Goal: Navigation & Orientation: Find specific page/section

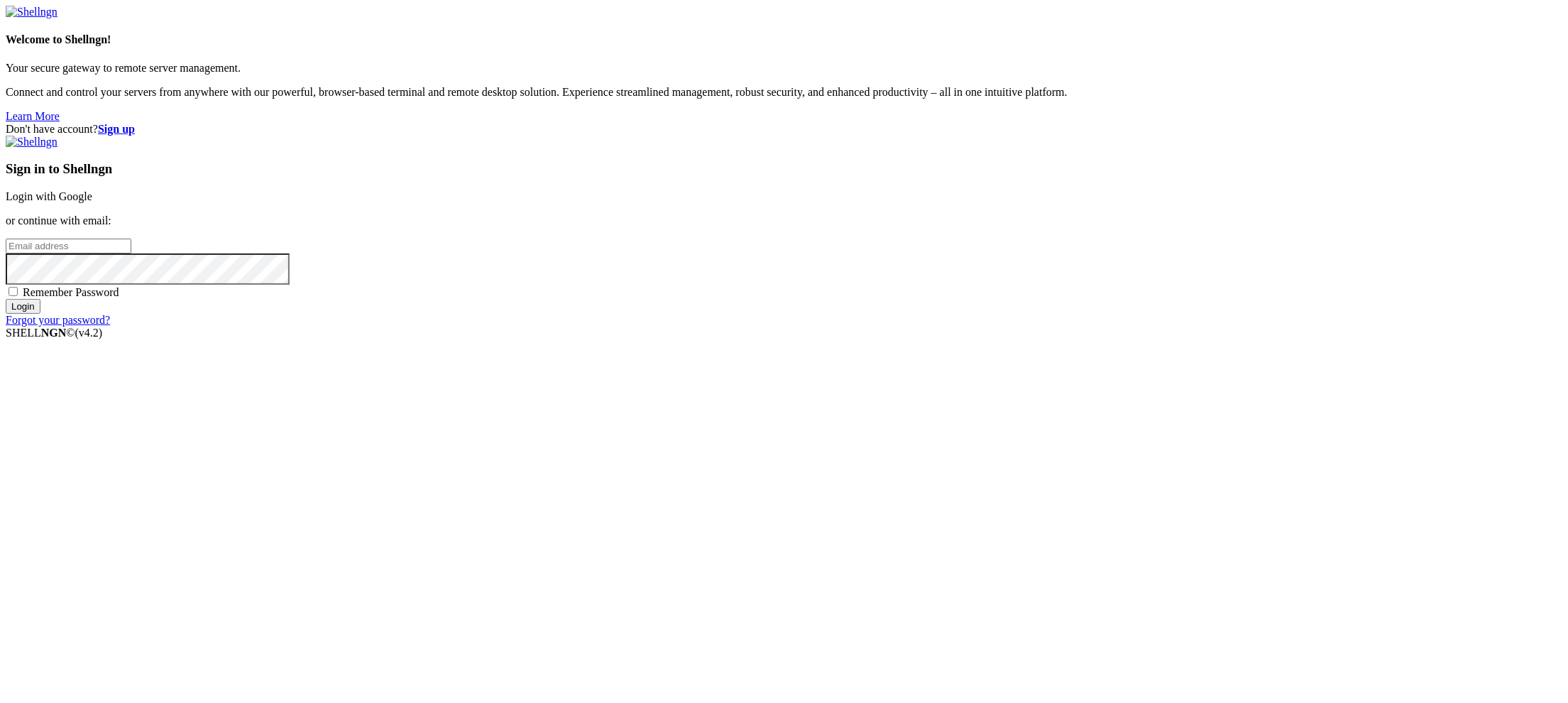
click at [132, 254] on input "email" at bounding box center [69, 245] width 126 height 15
paste input "[EMAIL_ADDRESS][DOMAIN_NAME]"
type input "[EMAIL_ADDRESS][DOMAIN_NAME]"
click at [40, 314] on input "Login" at bounding box center [23, 305] width 34 height 15
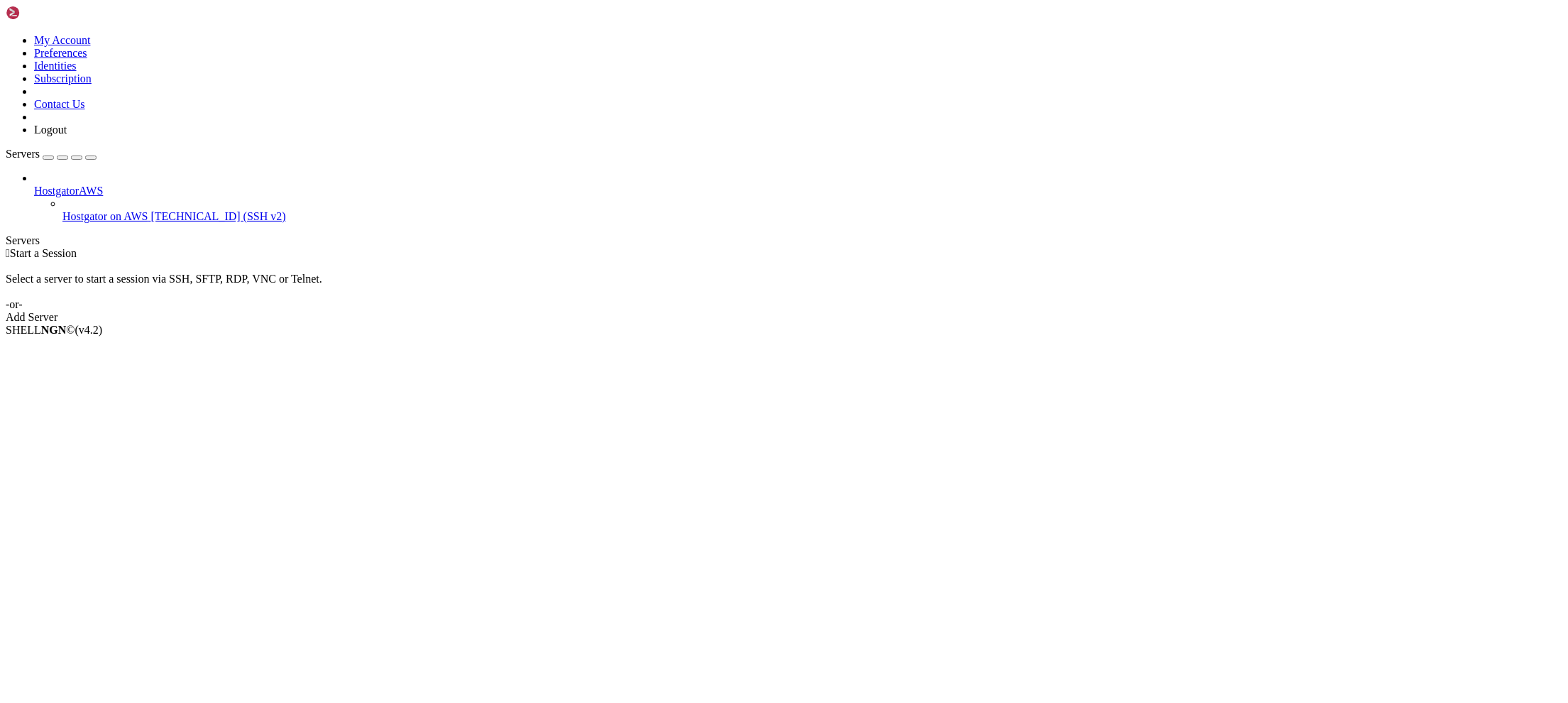
click at [95, 210] on span "Hostgator on AWS" at bounding box center [106, 216] width 86 height 12
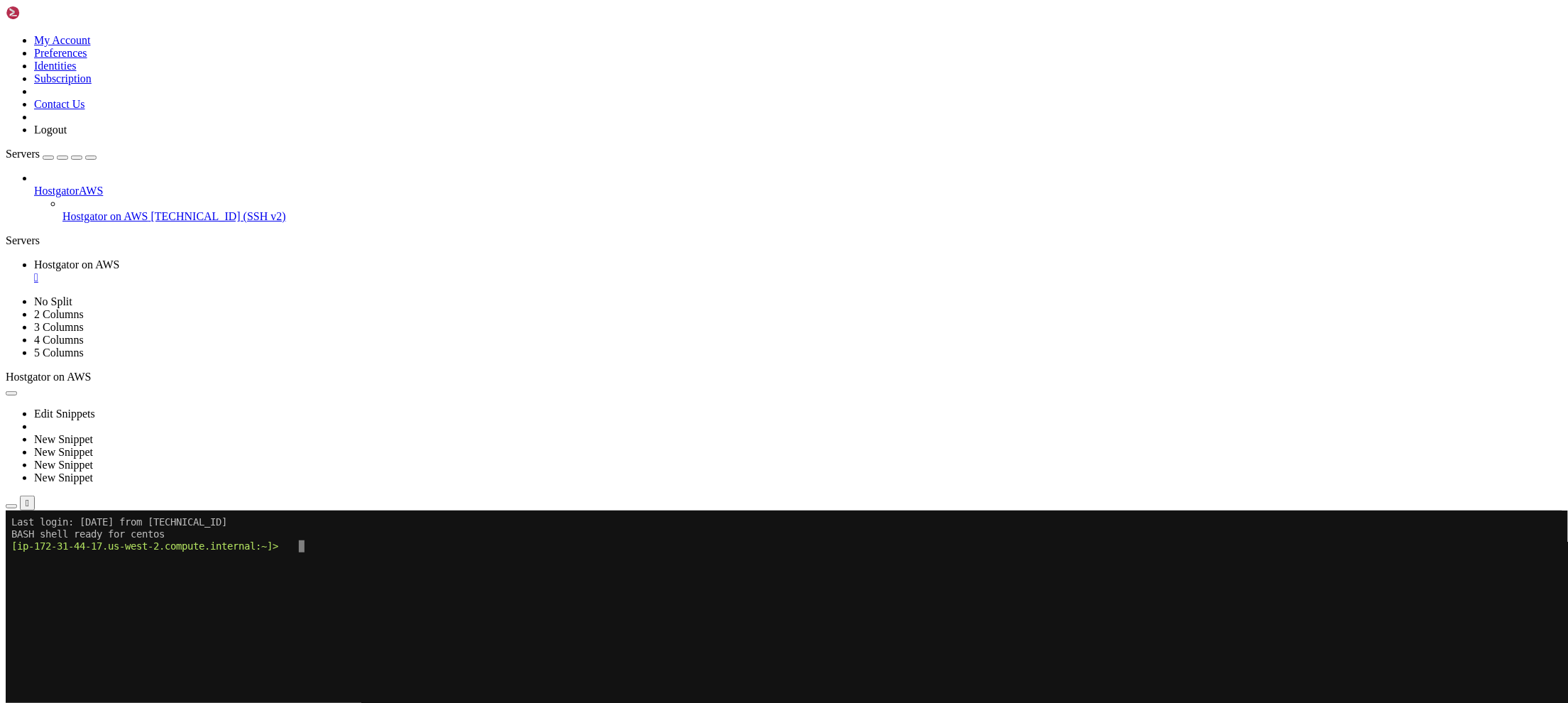
click at [29, 497] on div "" at bounding box center [28, 503] width 3 height 10
click at [11, 506] on icon "button" at bounding box center [11, 506] width 0 height 0
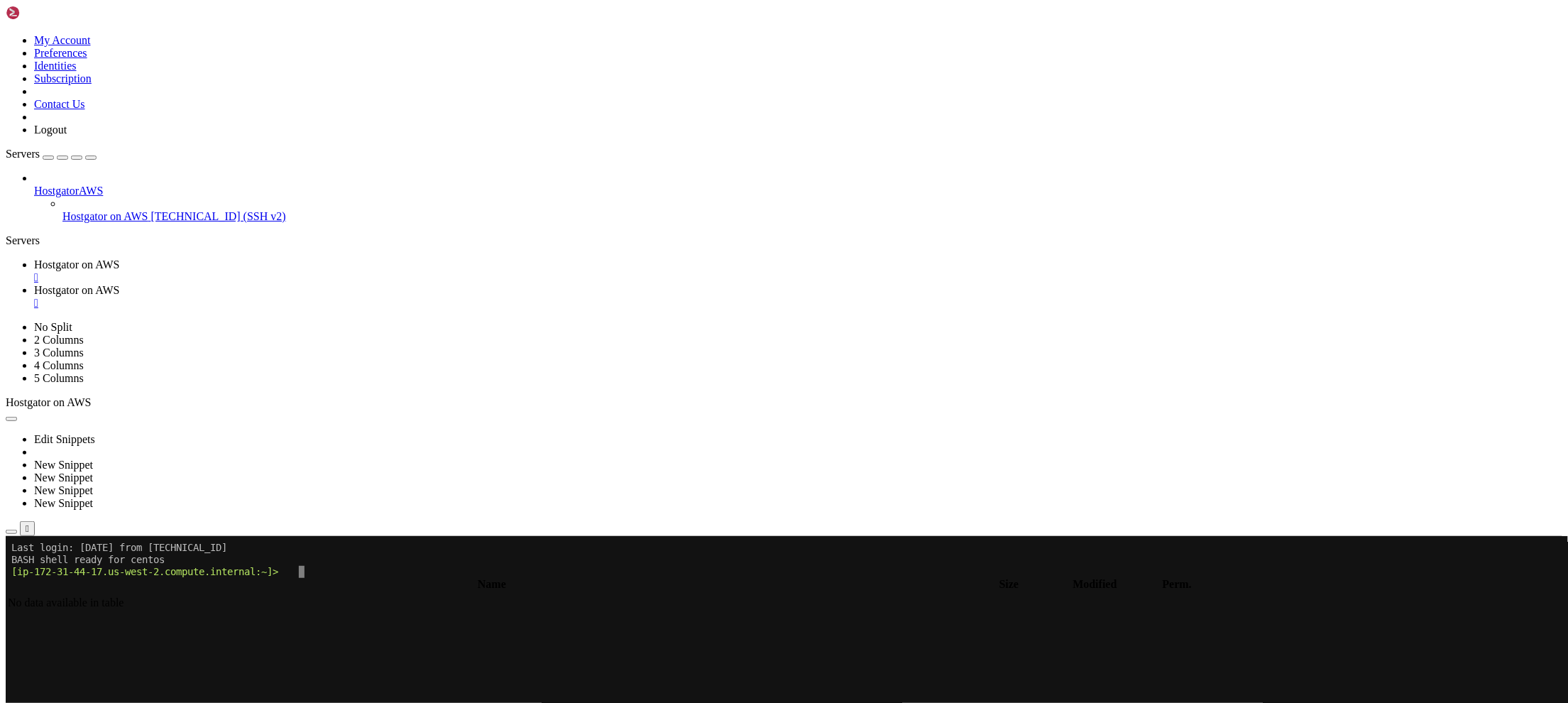
type input "/home/centos"
click at [145, 561] on input "/home/centos" at bounding box center [83, 568] width 126 height 15
drag, startPoint x: 285, startPoint y: 47, endPoint x: 114, endPoint y: 46, distance: 171.0
click at [114, 46] on div "My Account Preferences Identities Subscription Contact Us Logout Servers Hostga…" at bounding box center [784, 644] width 1557 height 1278
click at [145, 561] on input "text" at bounding box center [83, 568] width 126 height 15
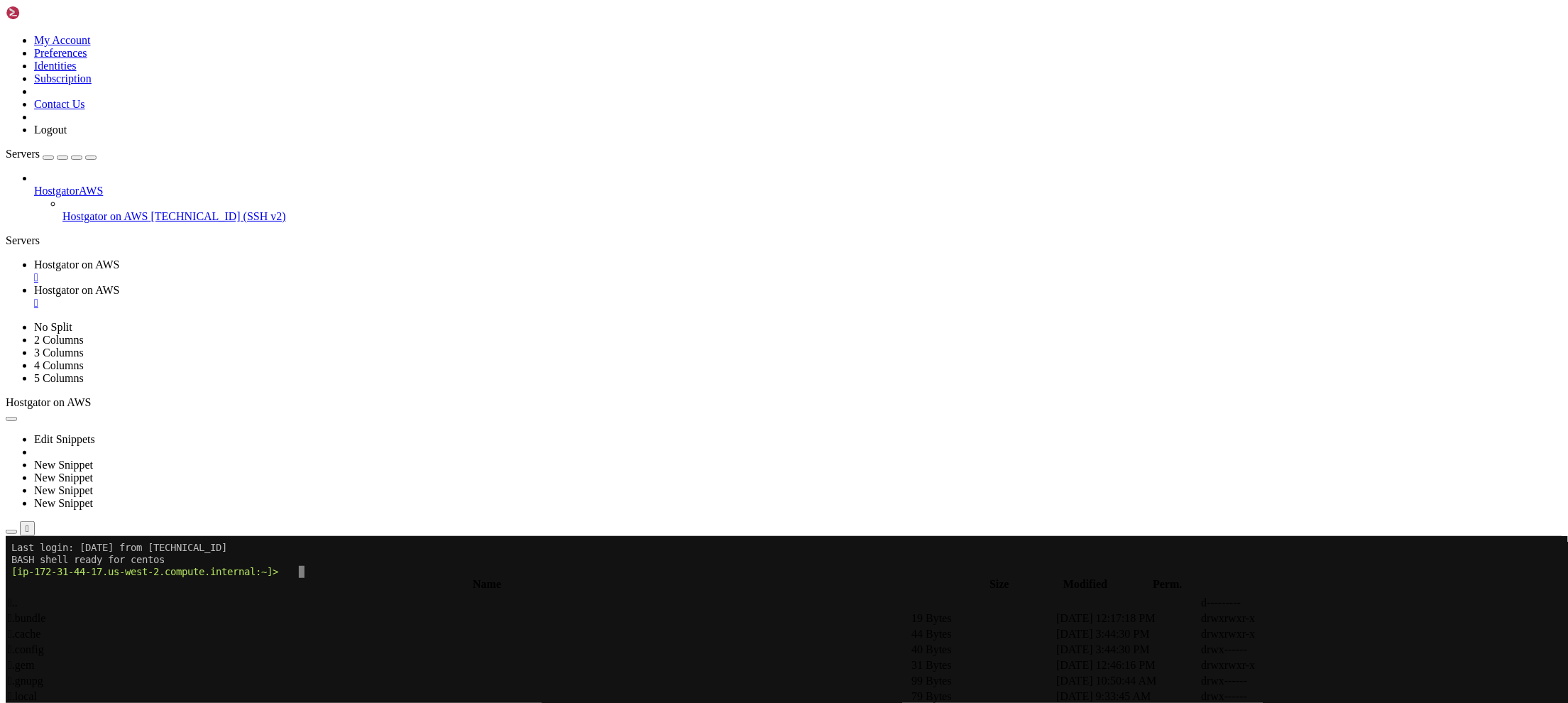
click at [145, 561] on input "/var/www/private" at bounding box center [83, 568] width 126 height 15
click at [120, 284] on span "Hostgator on AWS" at bounding box center [77, 290] width 86 height 12
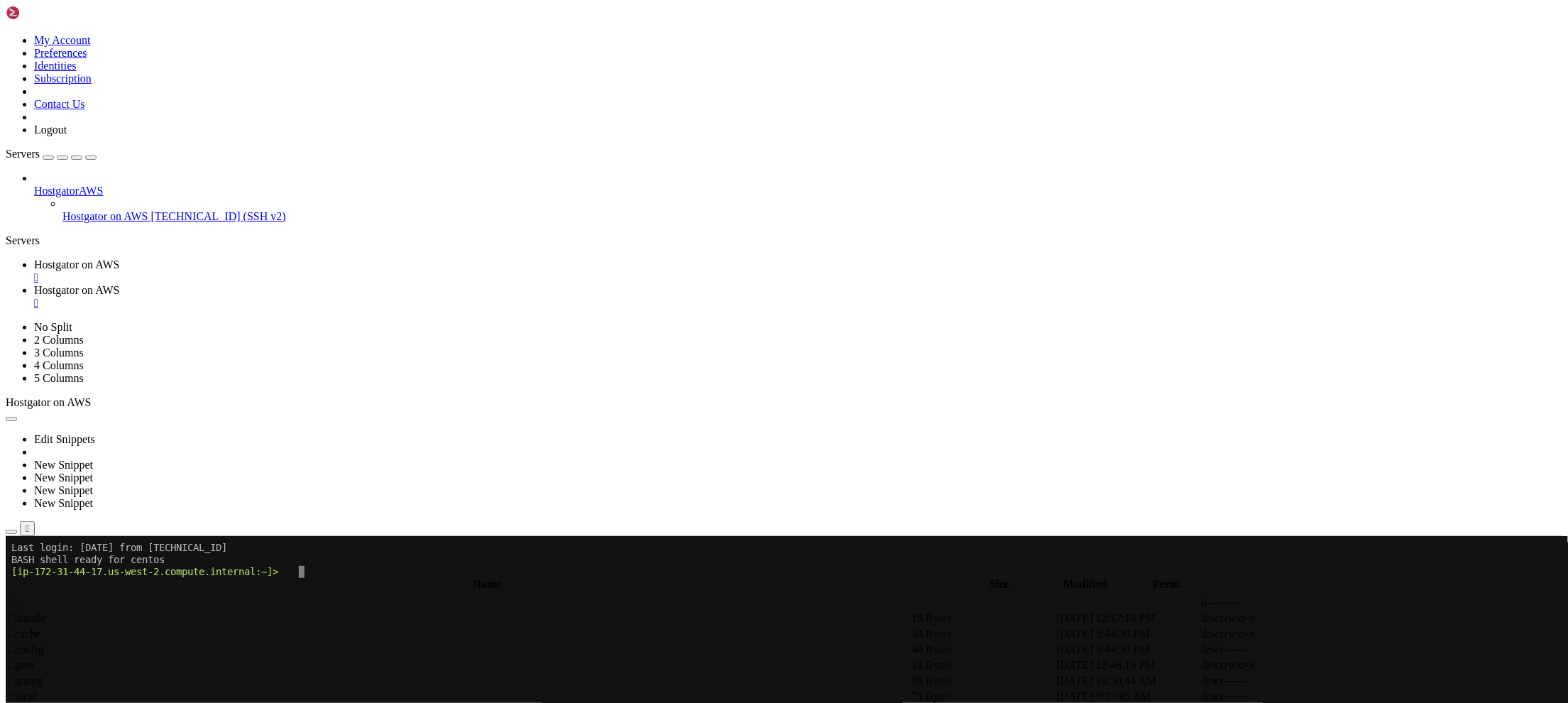
click at [120, 284] on span "Hostgator on AWS" at bounding box center [77, 290] width 86 height 12
drag, startPoint x: 221, startPoint y: 52, endPoint x: 358, endPoint y: 46, distance: 137.1
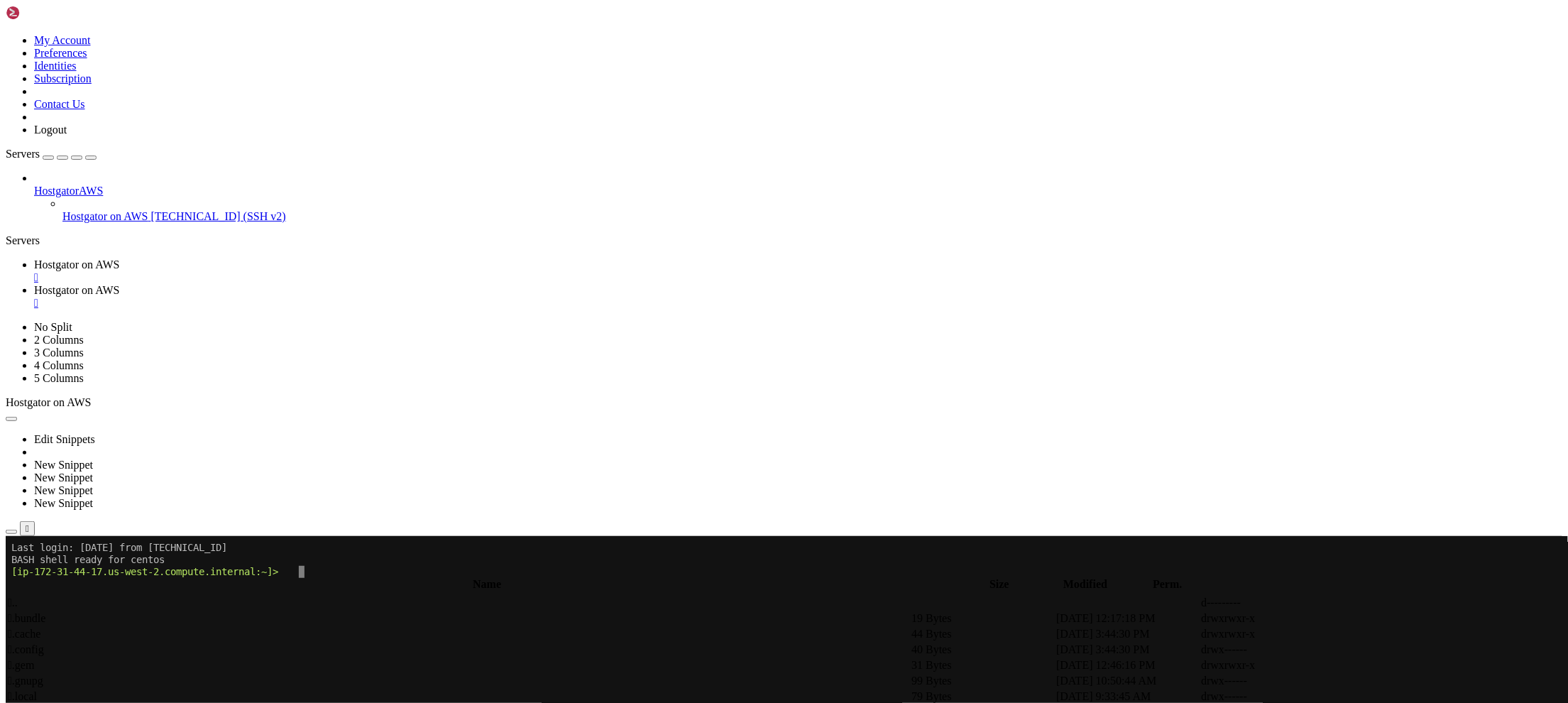
click at [145, 561] on input "/var/www/private" at bounding box center [83, 568] width 126 height 15
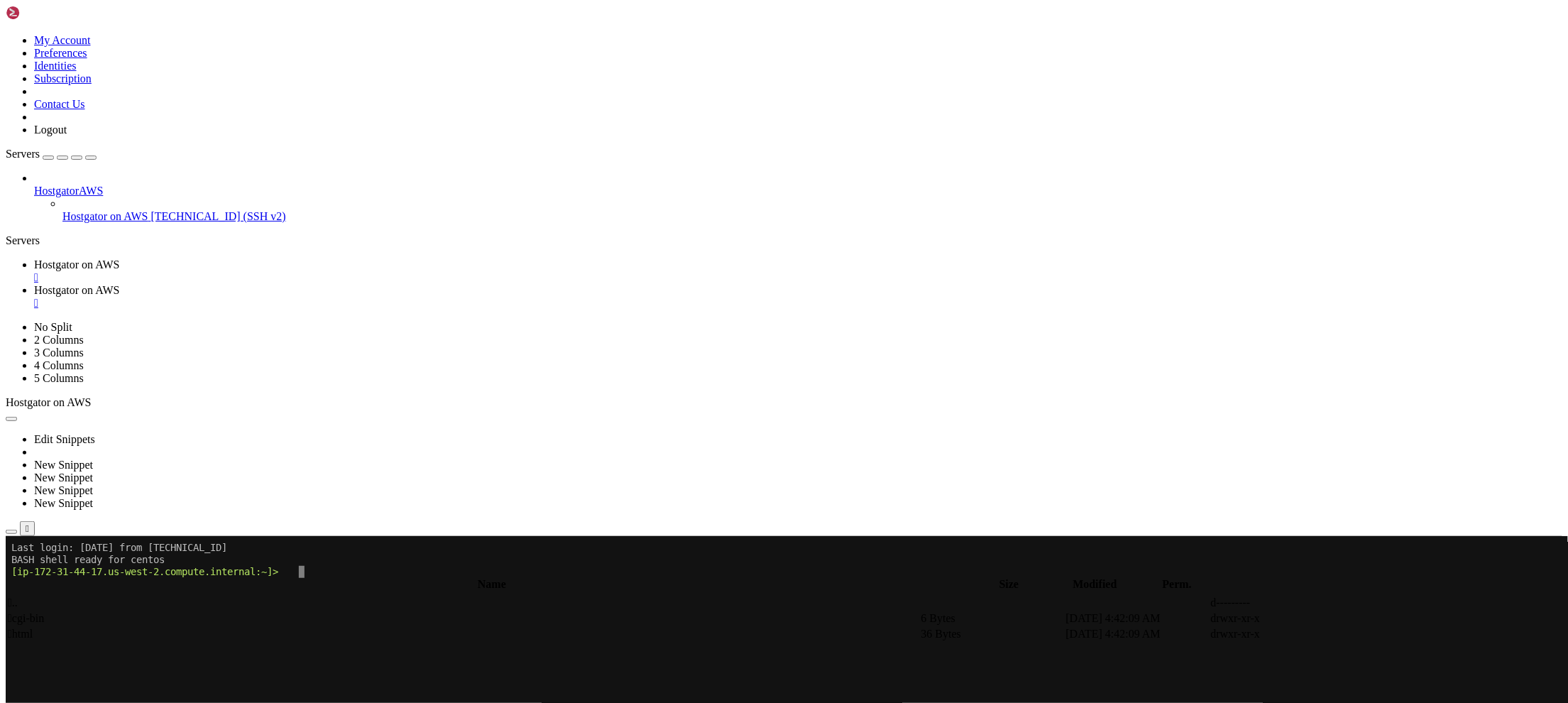
click at [33, 627] on span " html" at bounding box center [20, 633] width 25 height 12
click at [32, 612] on span " sites" at bounding box center [20, 618] width 24 height 12
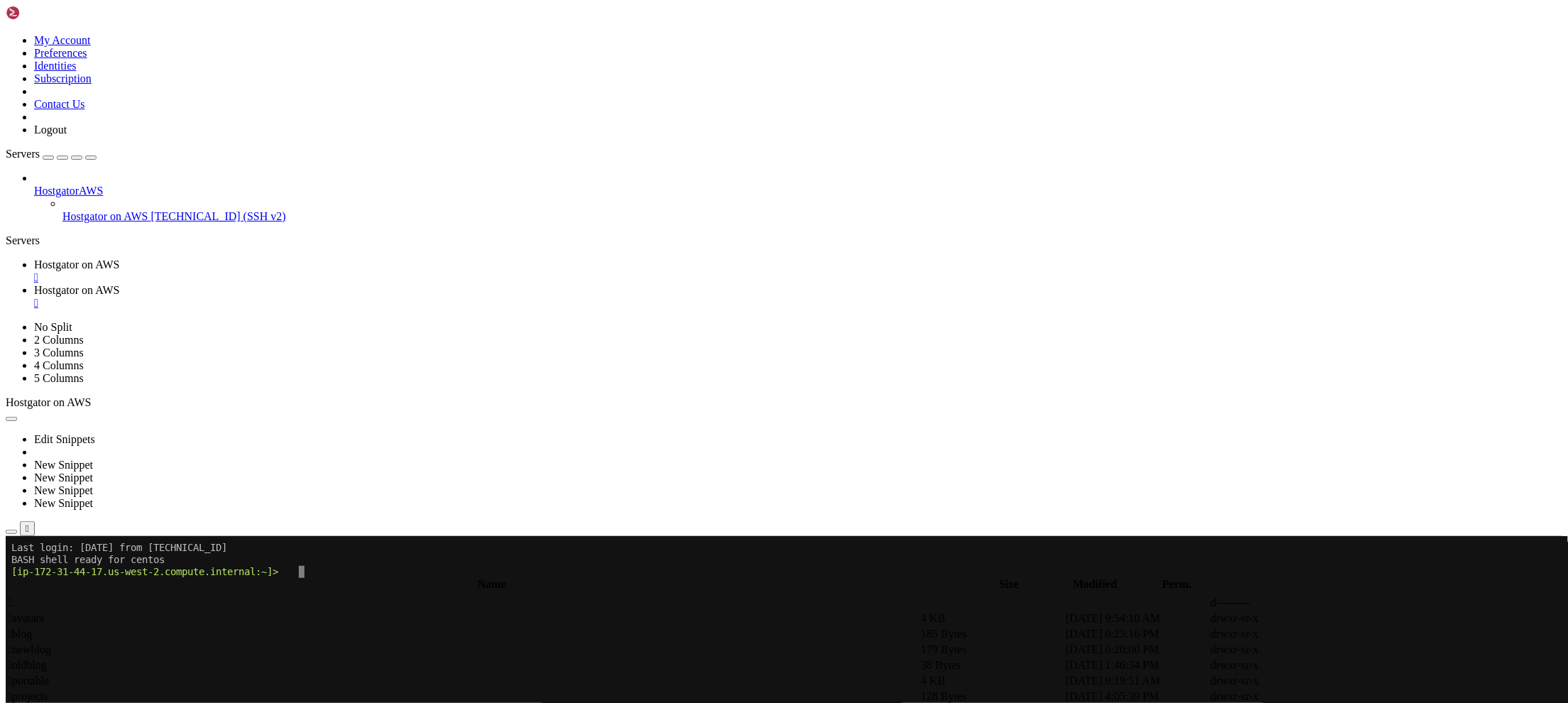
type input "/var/www/html/sites/shared"
click at [120, 284] on span "Hostgator on AWS" at bounding box center [77, 290] width 86 height 12
click at [429, 297] on div "" at bounding box center [798, 303] width 1528 height 13
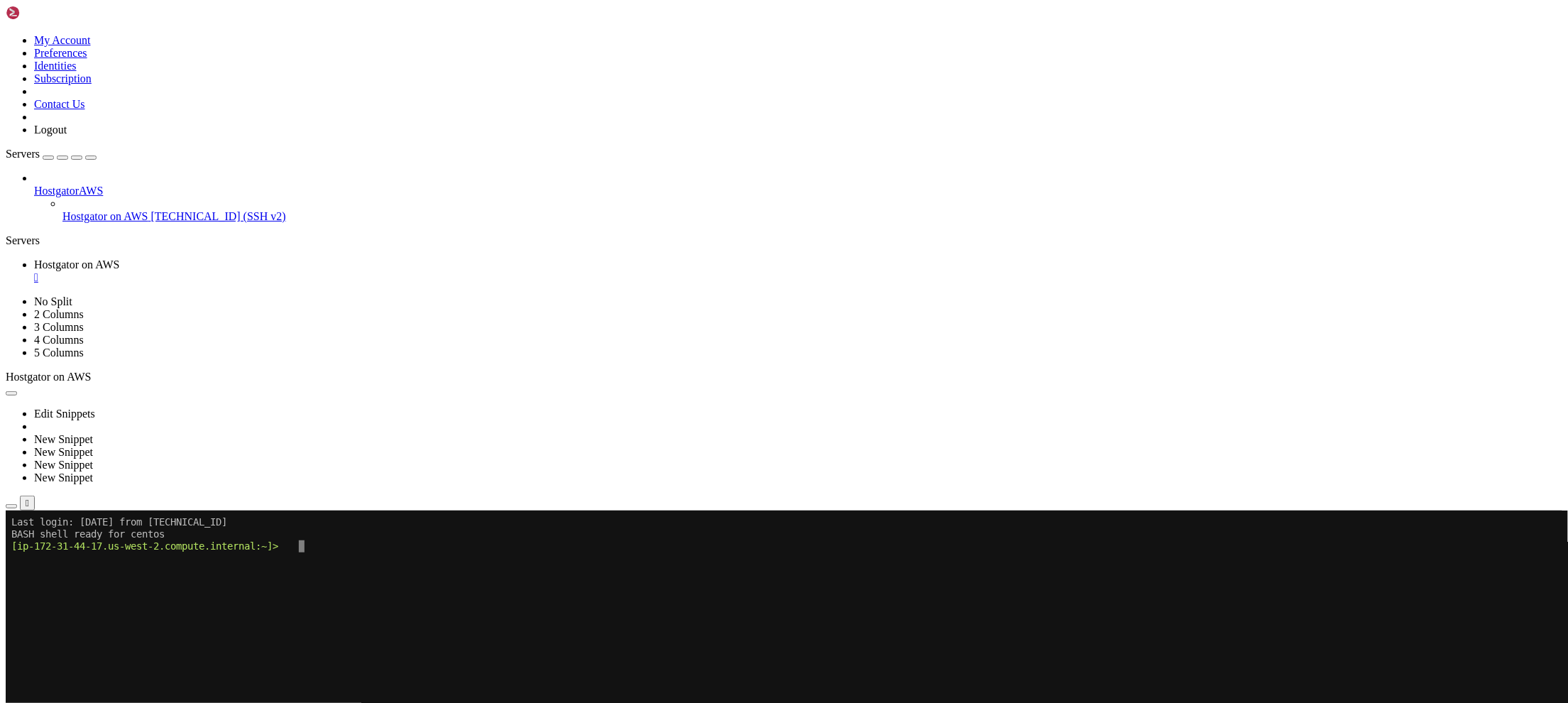
click at [312, 538] on x-row "BASH shell ready for centos" at bounding box center [698, 533] width 1374 height 12
click at [6, 34] on icon at bounding box center [6, 34] width 0 height 0
click at [67, 136] on link "Logout" at bounding box center [51, 130] width 33 height 12
